Goal: Communication & Community: Answer question/provide support

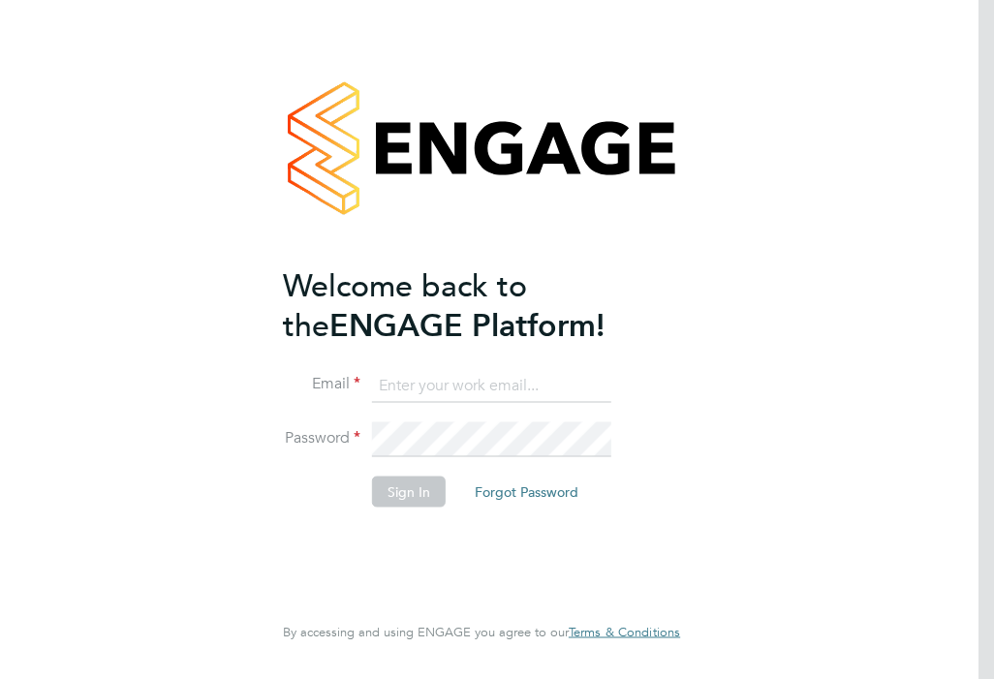
type input "Rufena.Haque@ncclondon.ac.uk"
click at [407, 512] on li "Sign In Forgot Password" at bounding box center [472, 502] width 378 height 50
click at [413, 494] on button "Sign In" at bounding box center [409, 492] width 74 height 31
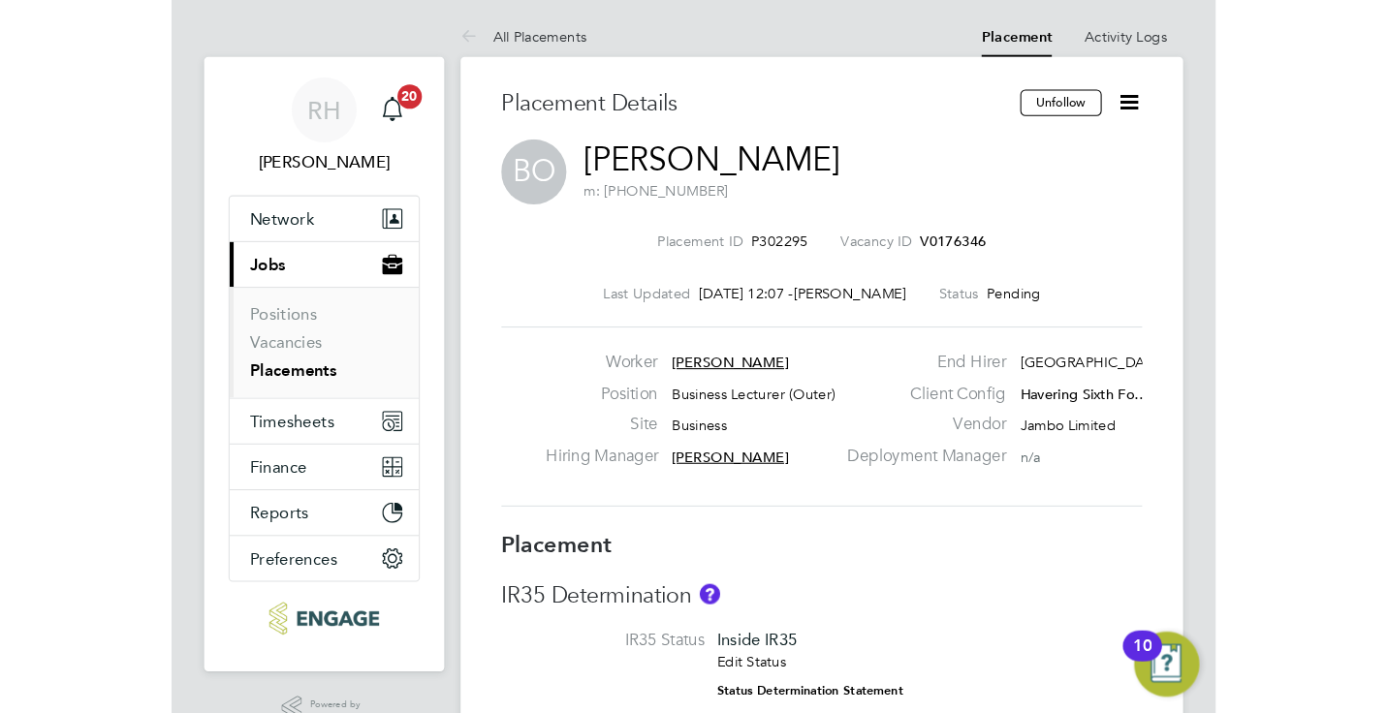
scroll to position [10, 10]
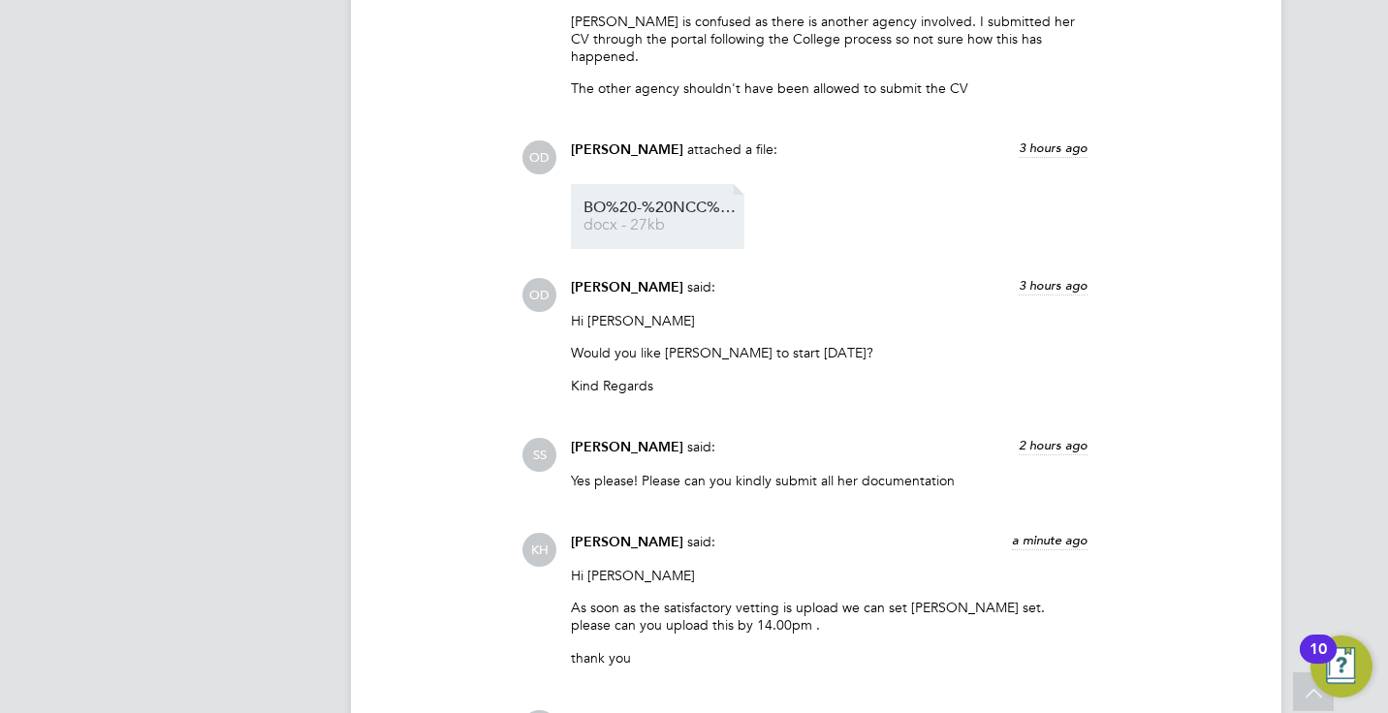
click at [677, 201] on span "BO%20-%20NCC%20Vetting%20Form" at bounding box center [661, 208] width 155 height 15
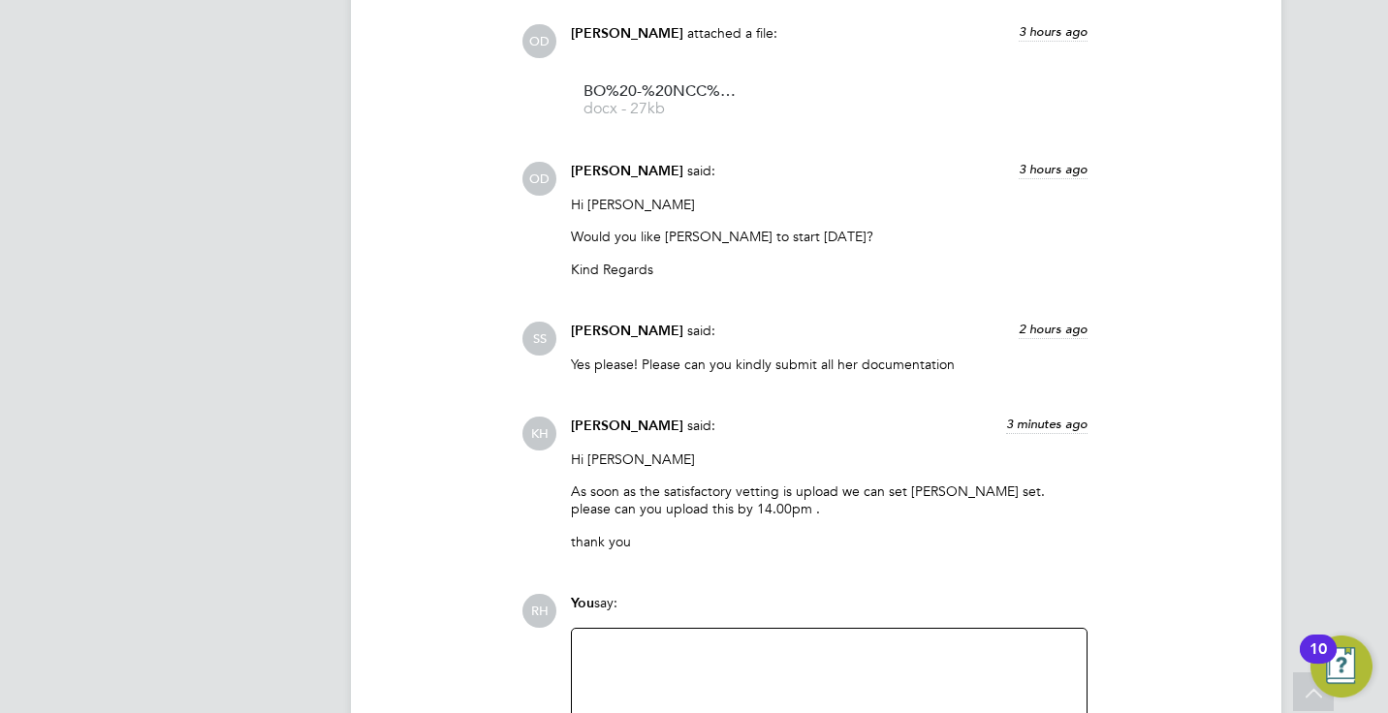
scroll to position [1932, 0]
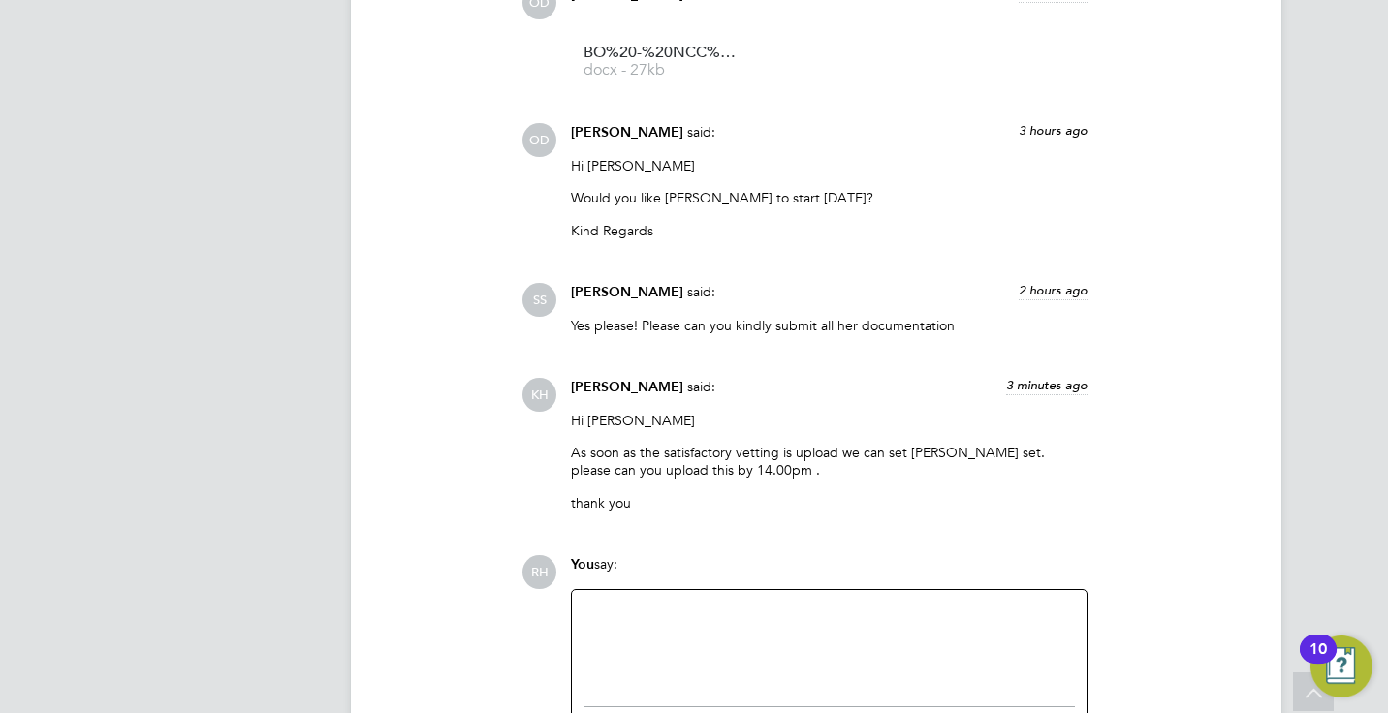
click at [688, 611] on div at bounding box center [829, 643] width 491 height 83
click at [960, 637] on div "Also please can you amend the mark up to the agreed 23%" at bounding box center [829, 645] width 491 height 17
click at [994, 582] on div "RH You say: Hi [PERSON_NAME], Also please can you amend the mark up to the agre…" at bounding box center [881, 671] width 721 height 233
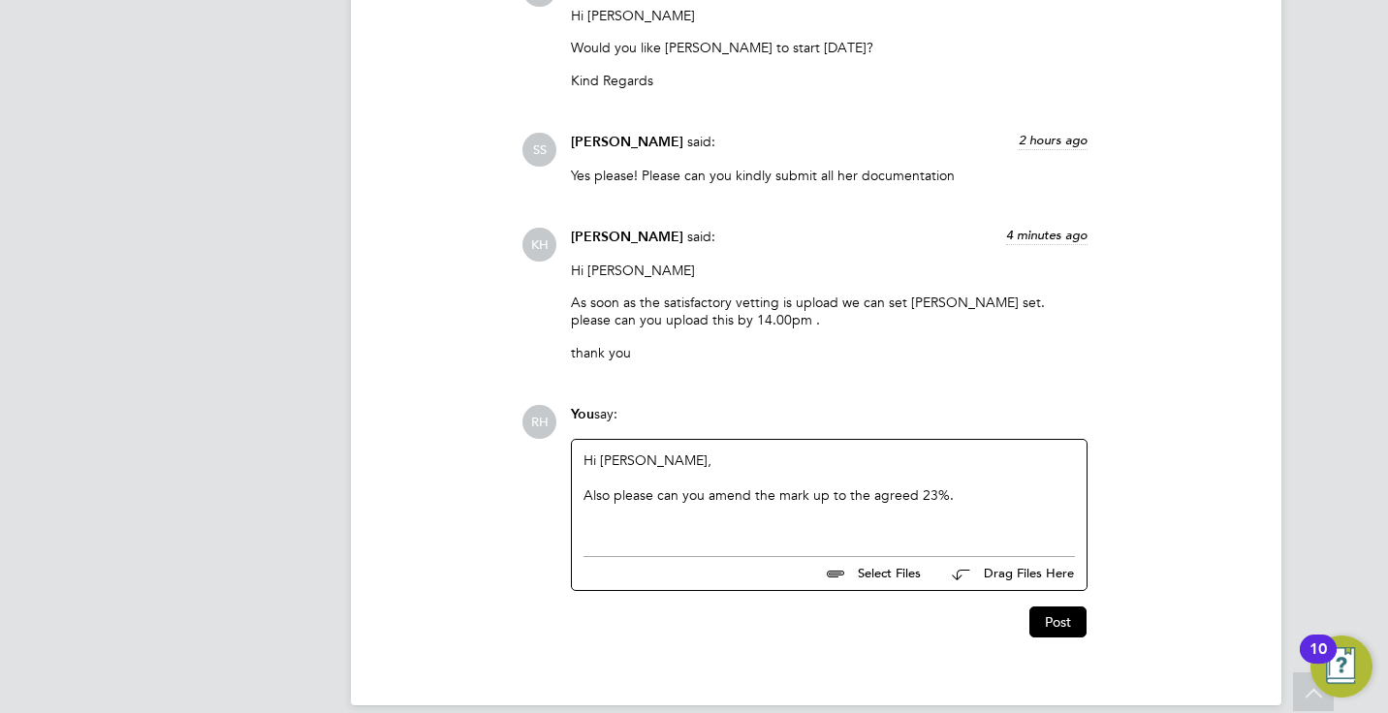
scroll to position [2087, 0]
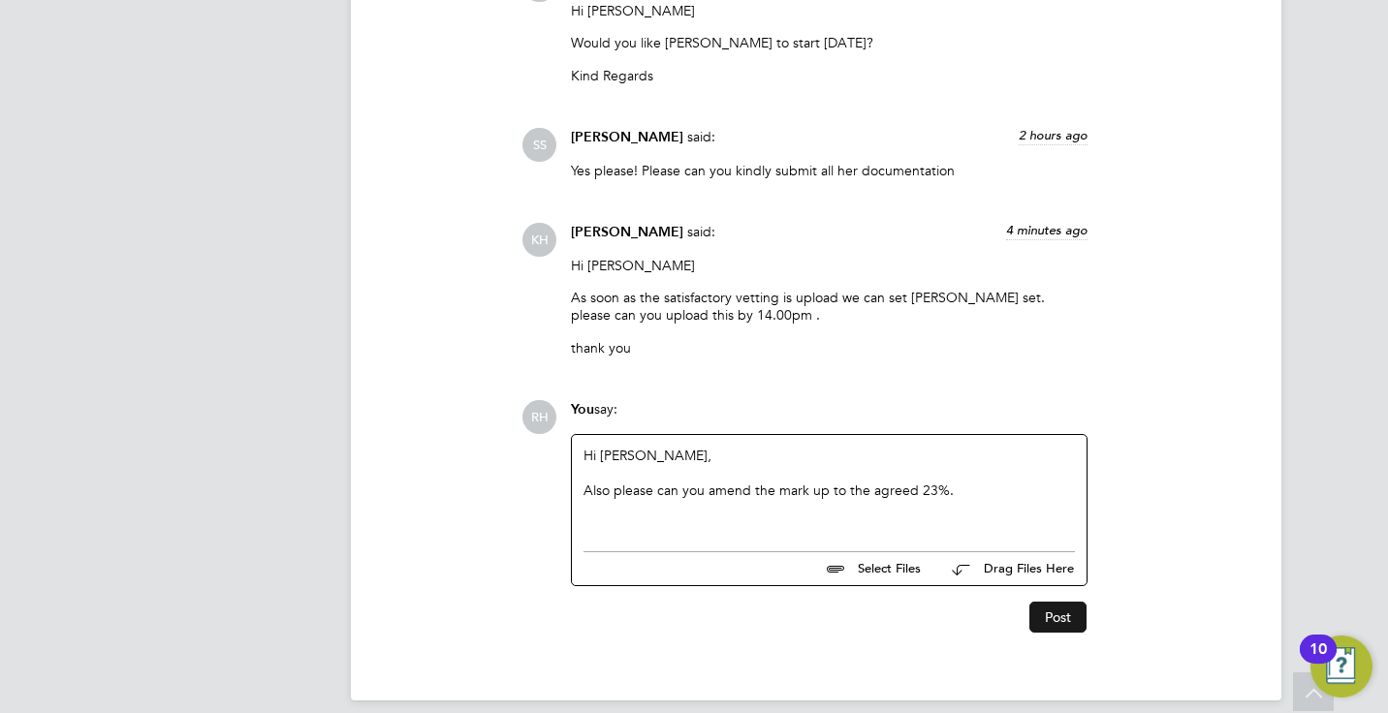
click at [994, 602] on button "Post" at bounding box center [1057, 617] width 57 height 31
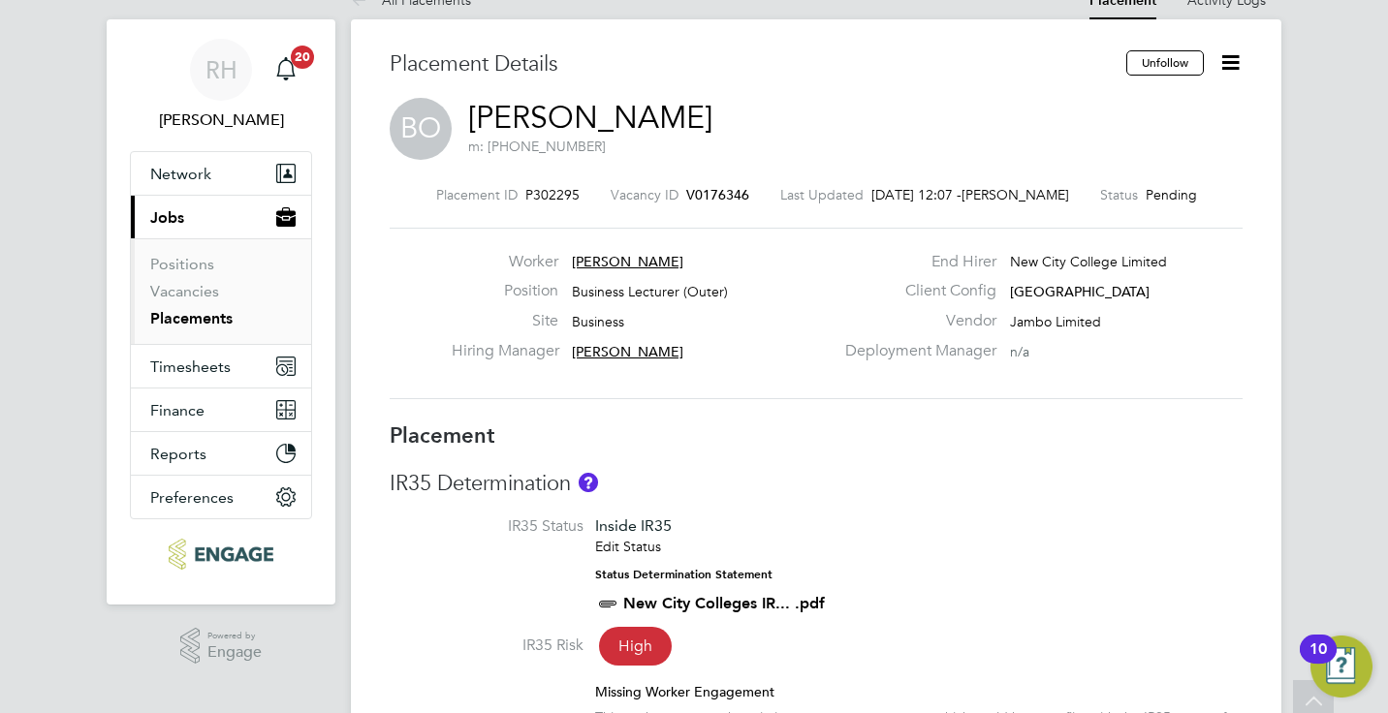
scroll to position [32, 0]
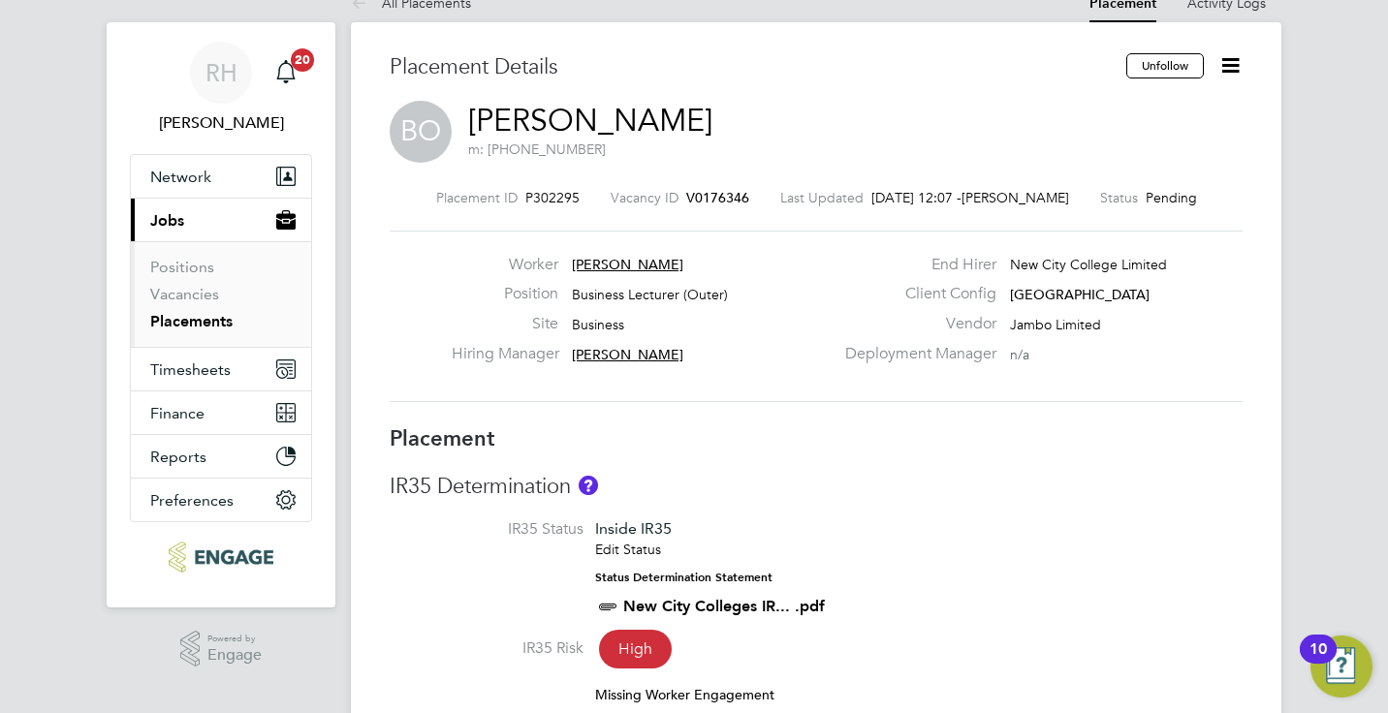
click at [720, 193] on span "V0176346" at bounding box center [717, 197] width 63 height 17
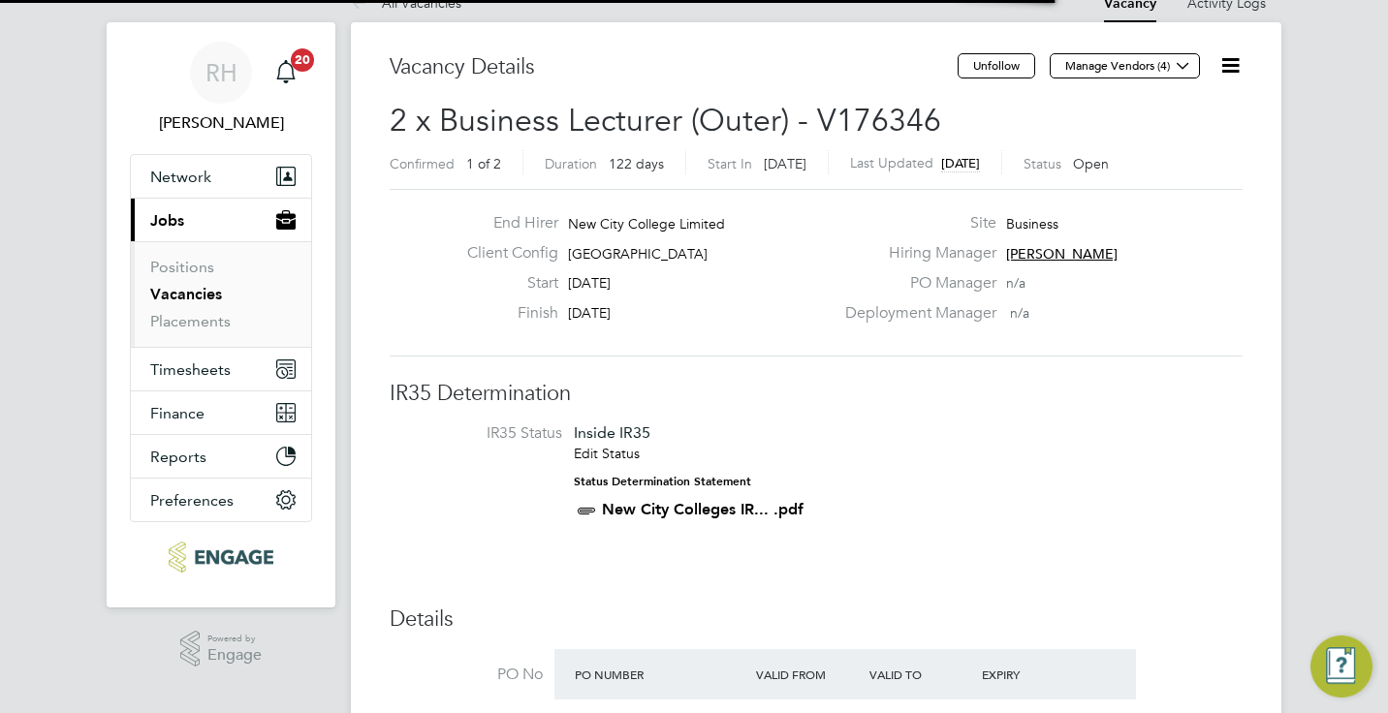
scroll to position [33, 182]
click at [740, 391] on h3 "IR35 Determination" at bounding box center [816, 394] width 853 height 28
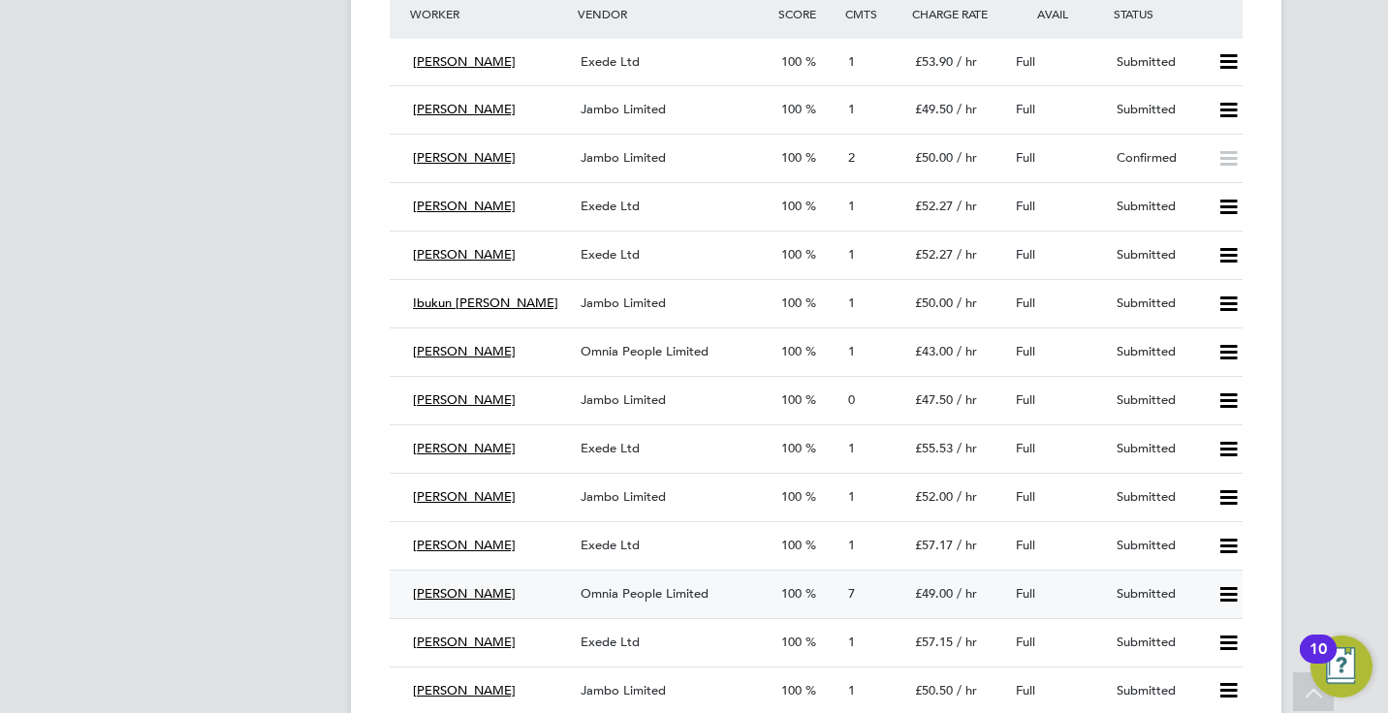
click at [590, 596] on span "Omnia People Limited" at bounding box center [645, 593] width 128 height 16
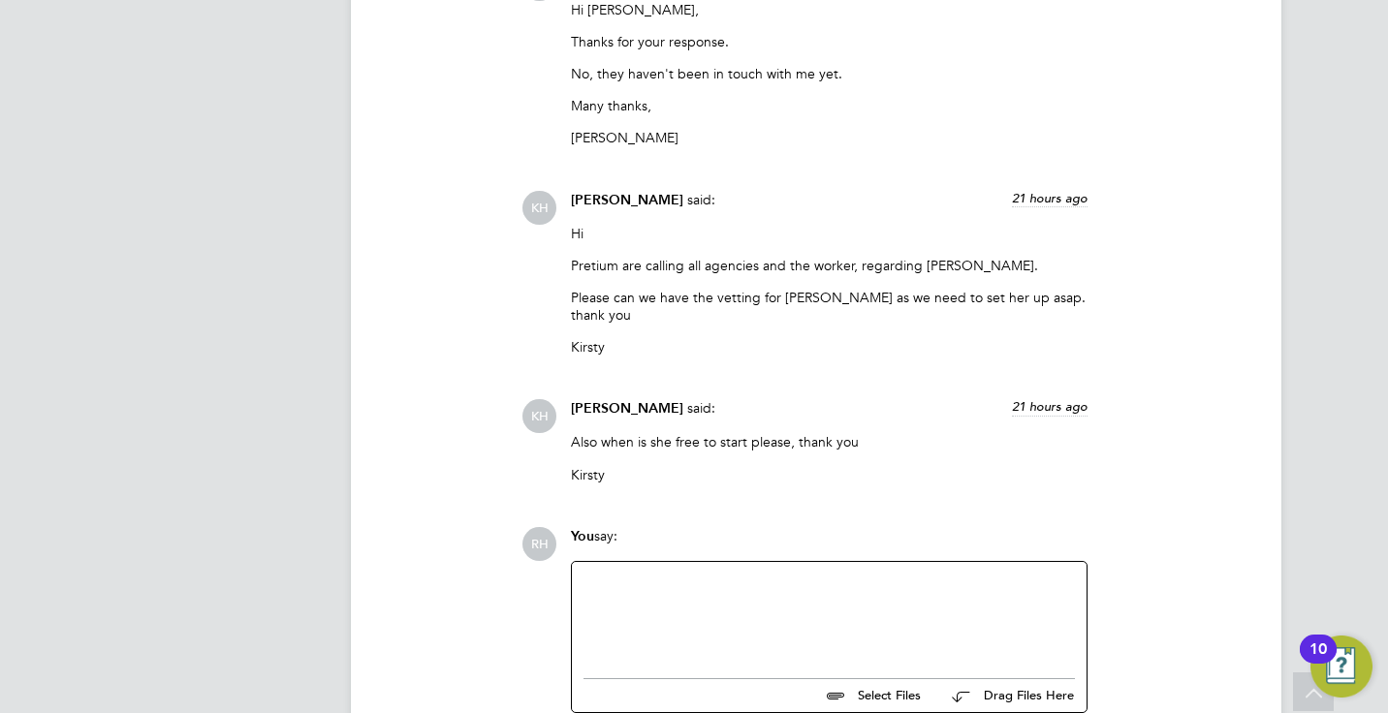
click at [822, 611] on div at bounding box center [829, 615] width 491 height 83
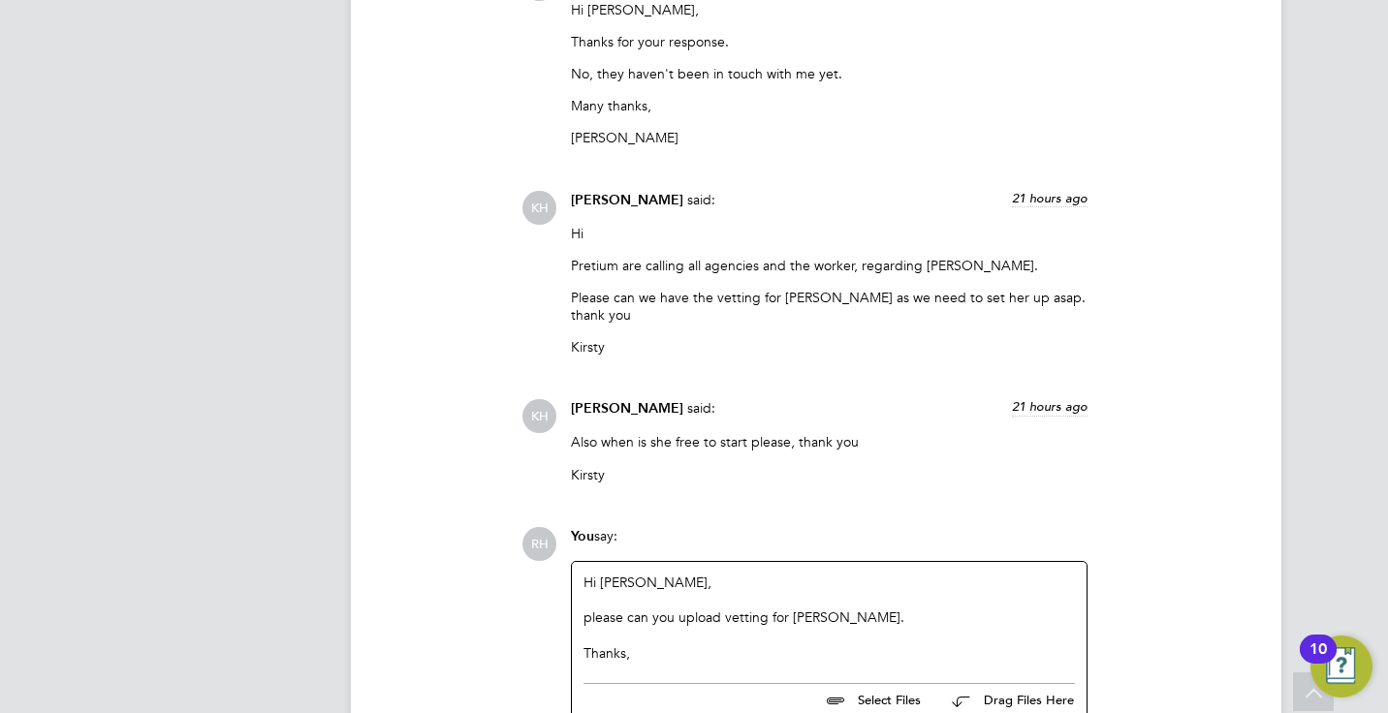
click at [589, 609] on div "please can you upload vetting for [PERSON_NAME]." at bounding box center [829, 617] width 491 height 17
click at [994, 603] on div "RH You say: Hi [PERSON_NAME], Please can you upload vetting for [PERSON_NAME]. …" at bounding box center [881, 645] width 721 height 237
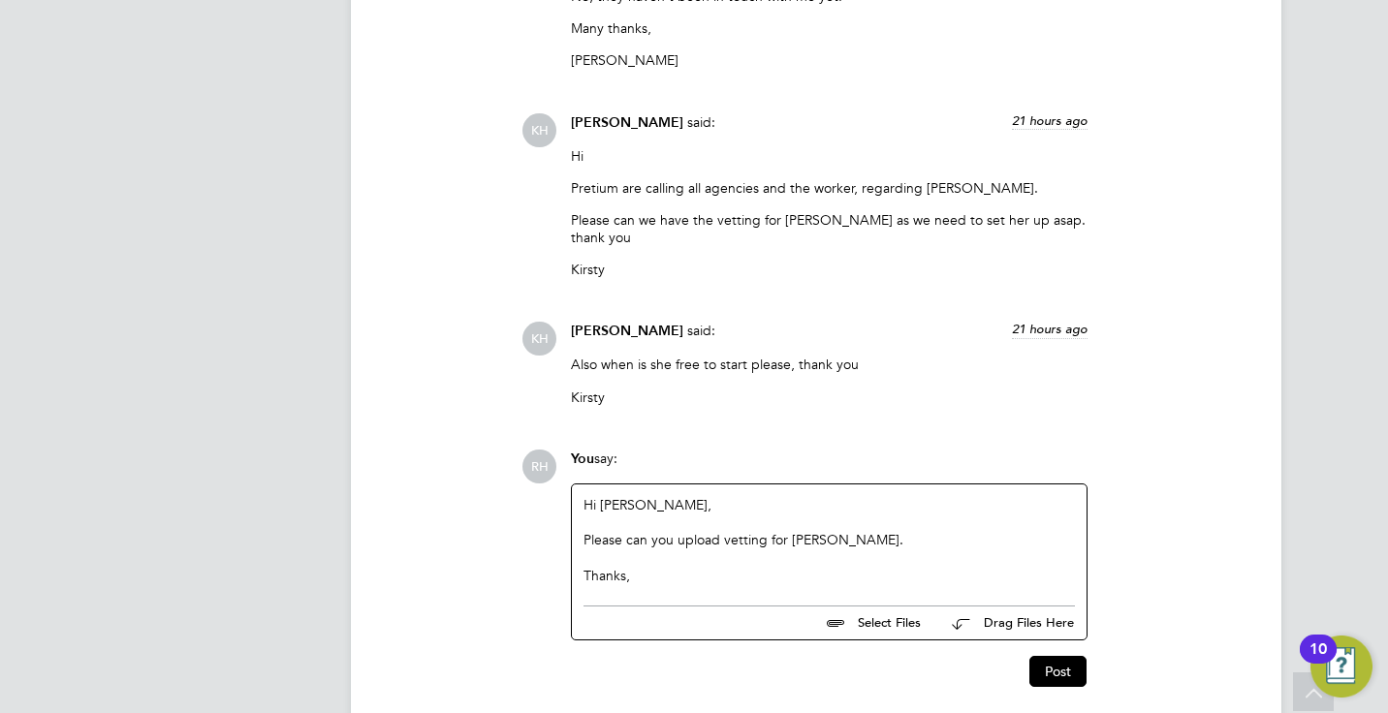
scroll to position [2792, 0]
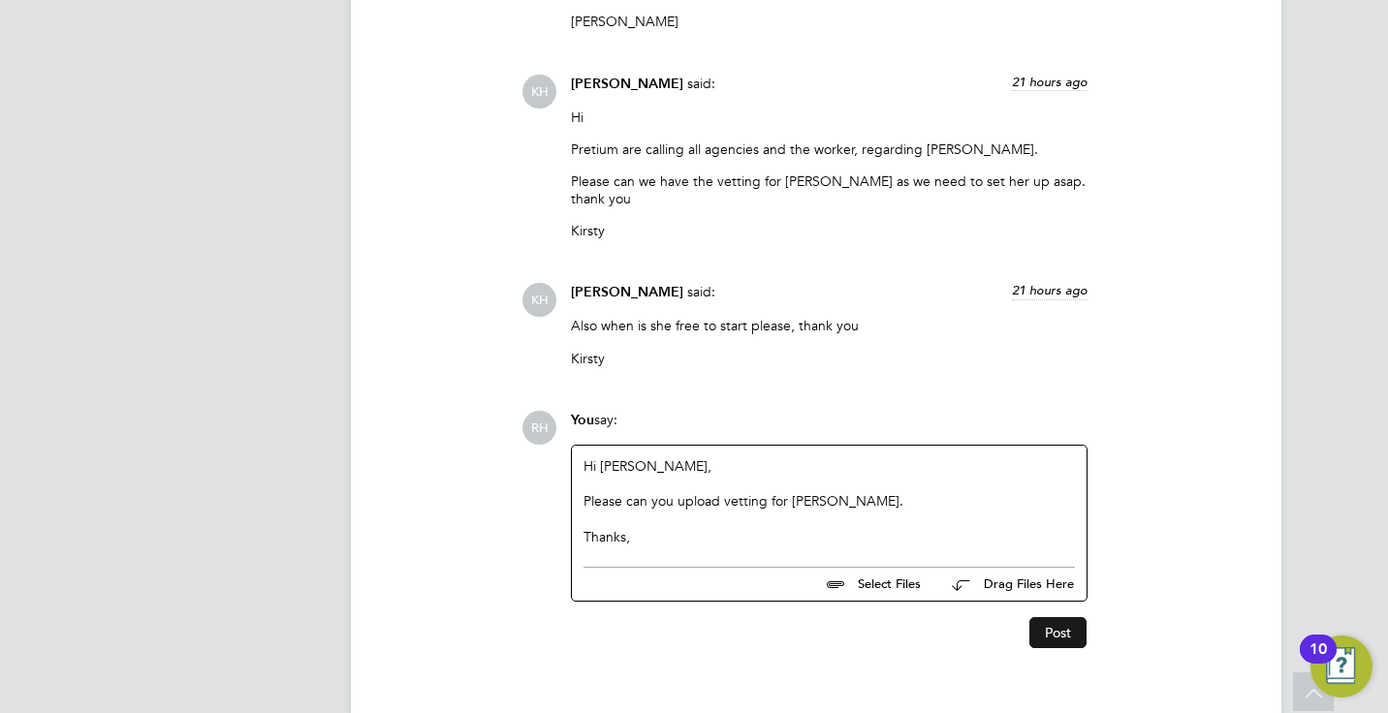
click at [994, 617] on button "Post" at bounding box center [1057, 632] width 57 height 31
